Goal: Find specific page/section: Find specific page/section

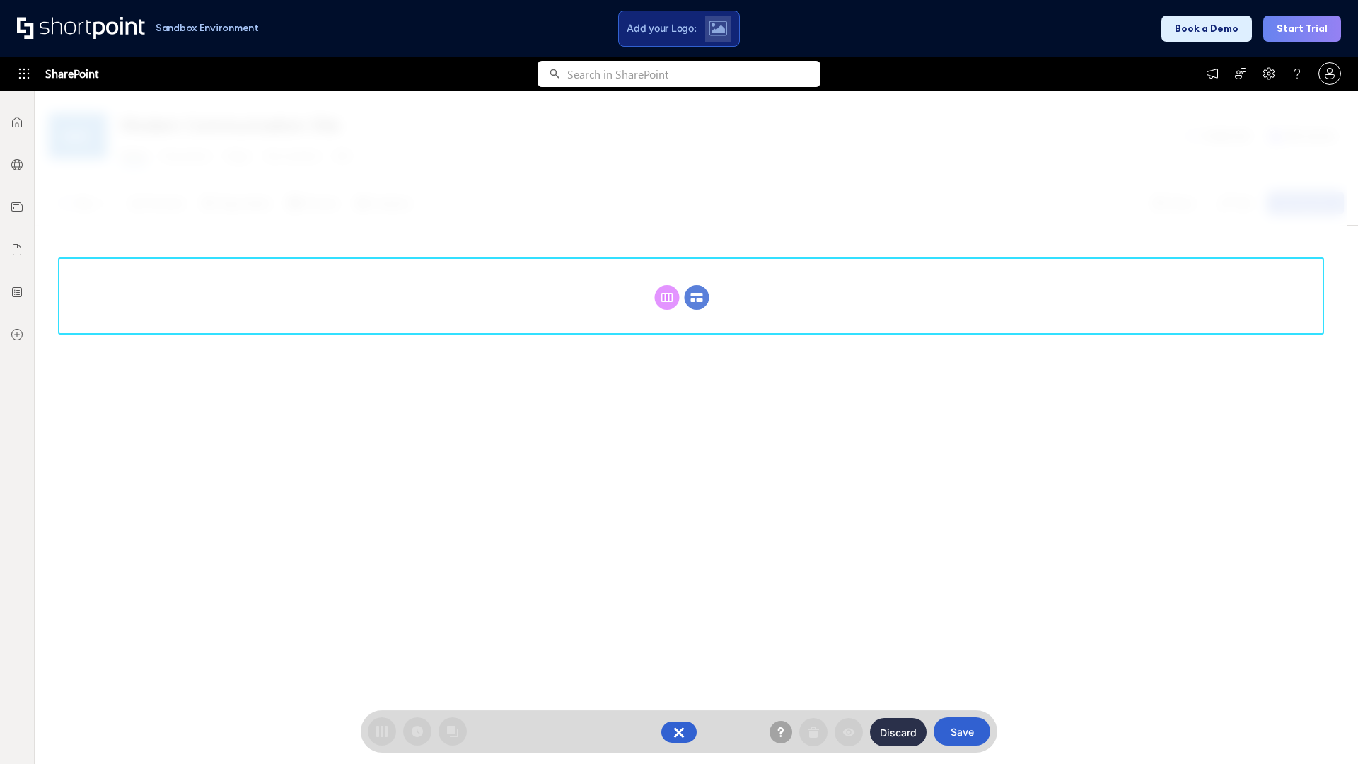
click at [697, 297] on circle at bounding box center [697, 297] width 25 height 25
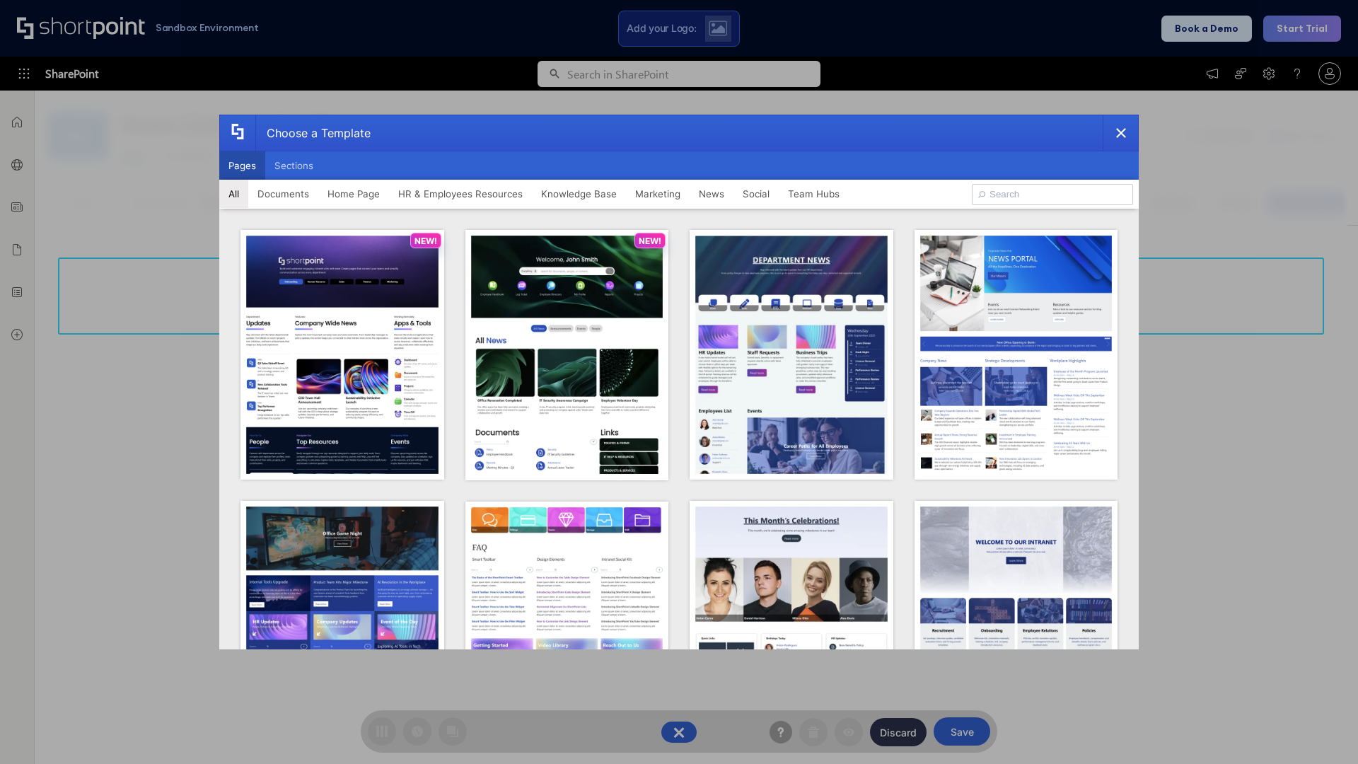
click at [242, 166] on button "Pages" at bounding box center [242, 165] width 46 height 28
type input "News Portal 6"
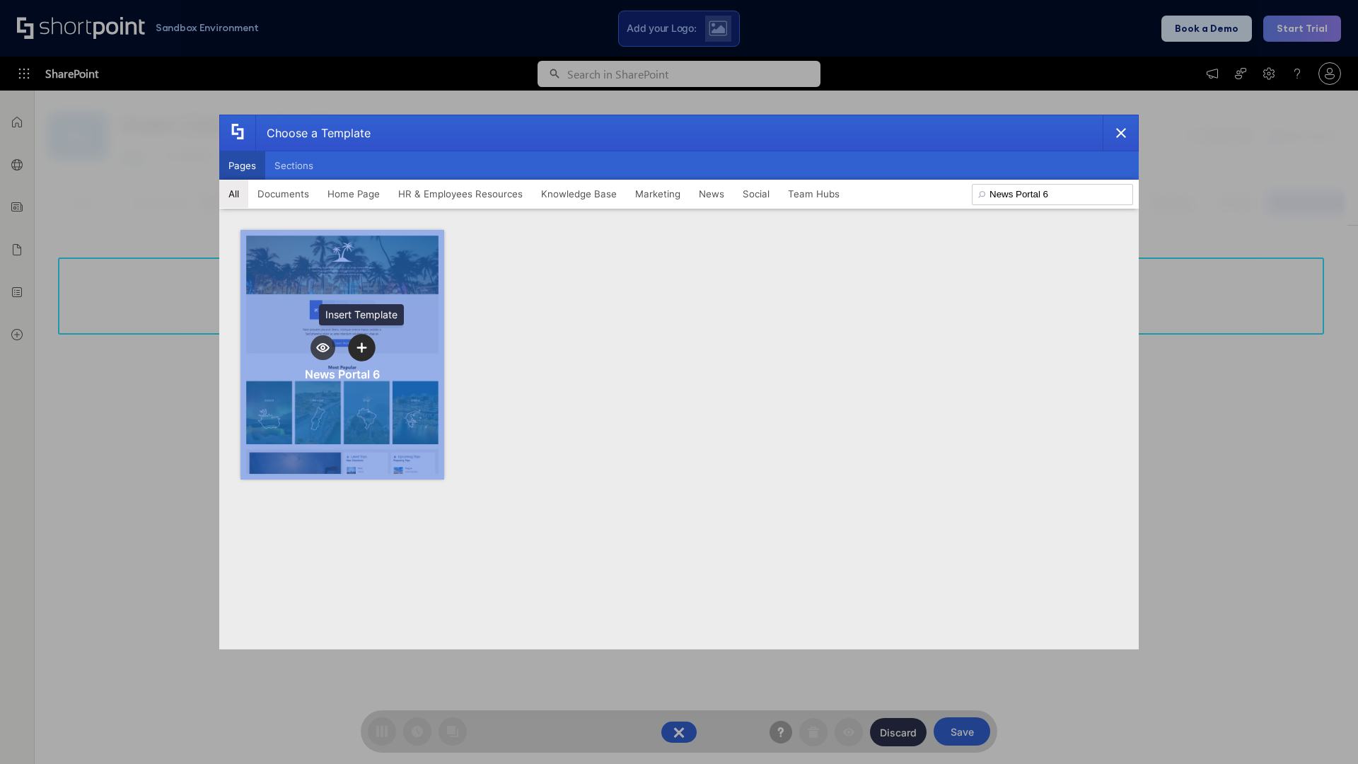
click at [362, 347] on icon "template selector" at bounding box center [362, 347] width 10 height 10
